Goal: Task Accomplishment & Management: Manage account settings

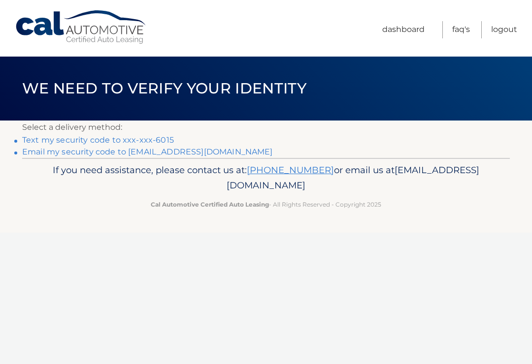
click at [39, 141] on link "Text my security code to xxx-xxx-6015" at bounding box center [98, 139] width 152 height 9
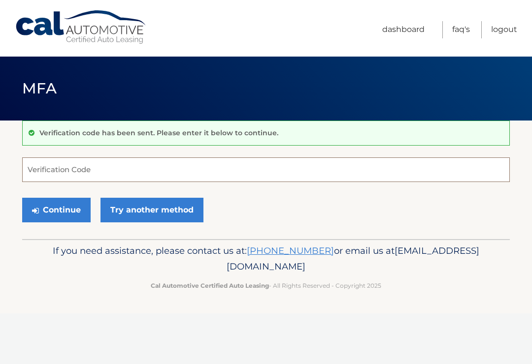
click at [40, 169] on input "Verification Code" at bounding box center [266, 170] width 488 height 25
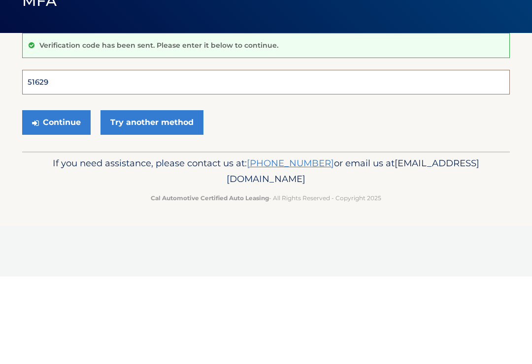
type input "516291"
click at [56, 198] on button "Continue" at bounding box center [56, 210] width 68 height 25
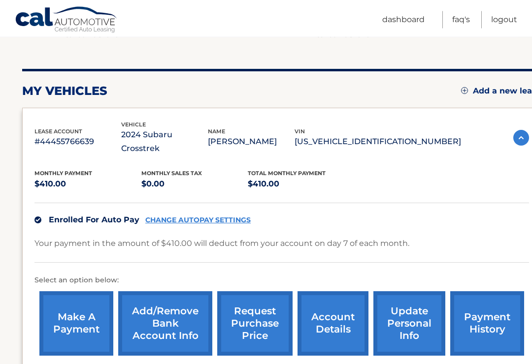
scroll to position [97, 0]
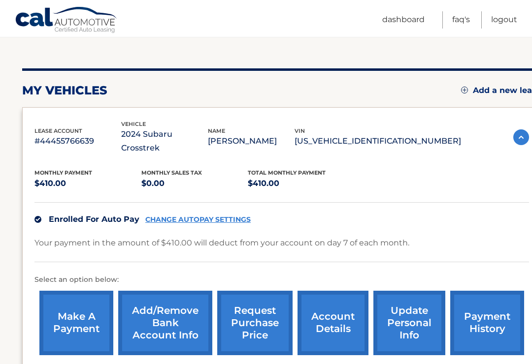
click at [412, 311] on link "update personal info" at bounding box center [409, 323] width 72 height 65
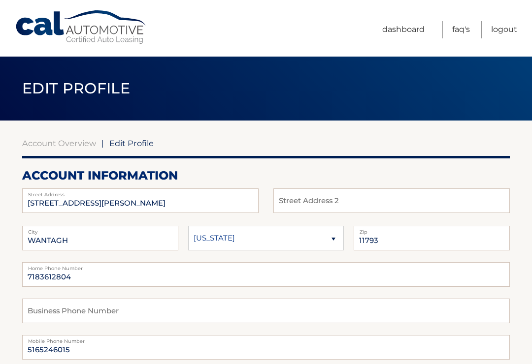
click at [127, 143] on span "Edit Profile" at bounding box center [131, 143] width 44 height 10
click at [106, 204] on input "[STREET_ADDRESS][PERSON_NAME]" at bounding box center [140, 201] width 236 height 25
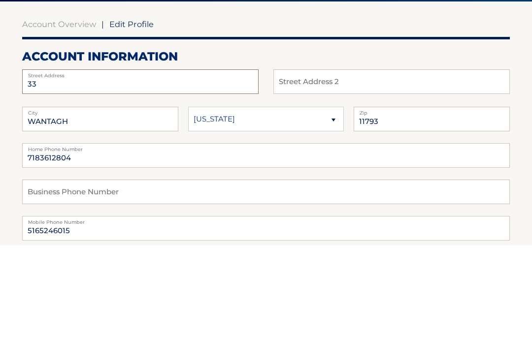
type input "3"
type input "[STREET_ADDRESS]"
click at [79, 226] on input "WANTAGH" at bounding box center [100, 238] width 156 height 25
click at [82, 226] on input "WANTAGH" at bounding box center [100, 238] width 156 height 25
type input "W"
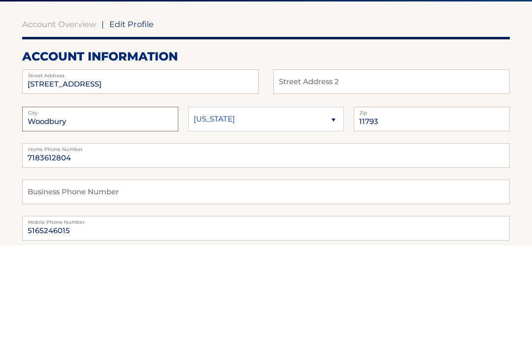
type input "Woodbury"
click at [371, 226] on input "11793" at bounding box center [432, 238] width 156 height 25
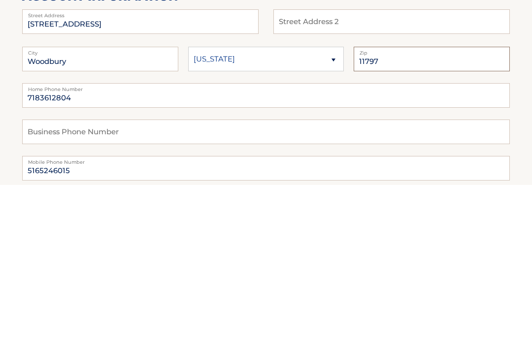
type input "11797"
click at [76, 262] on input "7183612804" at bounding box center [266, 274] width 488 height 25
type input "7"
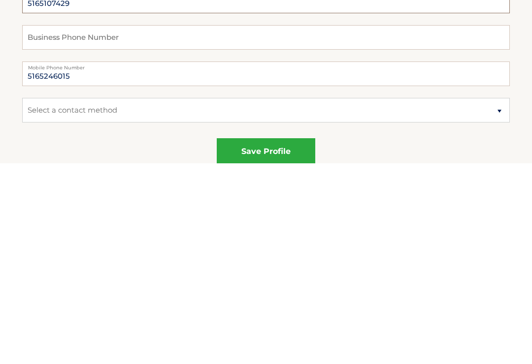
scroll to position [75, 0]
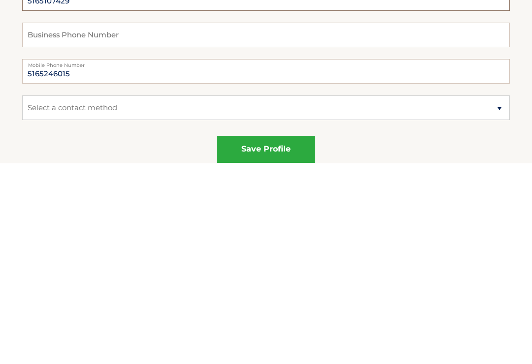
type input "5165107429"
click at [498, 296] on select "Select a contact method Mobile Home" at bounding box center [266, 308] width 488 height 25
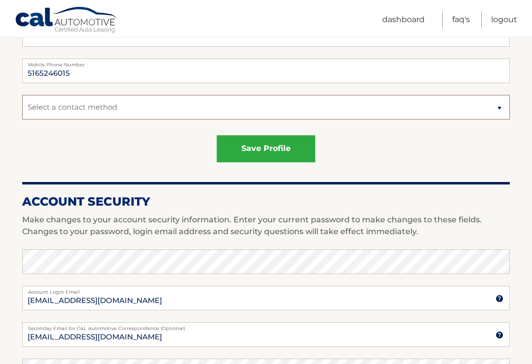
select select "1"
click at [253, 148] on button "save profile" at bounding box center [266, 148] width 98 height 27
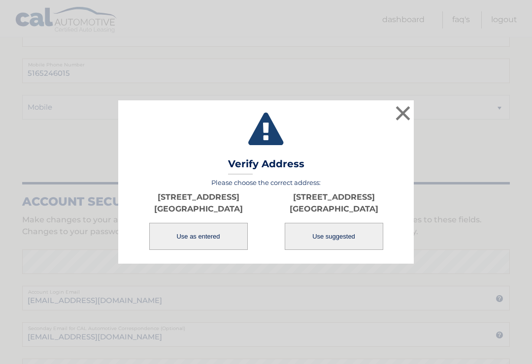
click at [321, 250] on button "Use suggested" at bounding box center [334, 236] width 98 height 27
type input "[STREET_ADDRESS]"
type input "WOODBURY"
type input "11797"
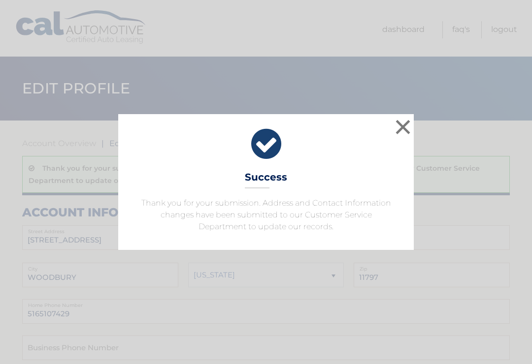
click at [400, 127] on button "×" at bounding box center [403, 127] width 20 height 20
